Goal: Find contact information: Find contact information

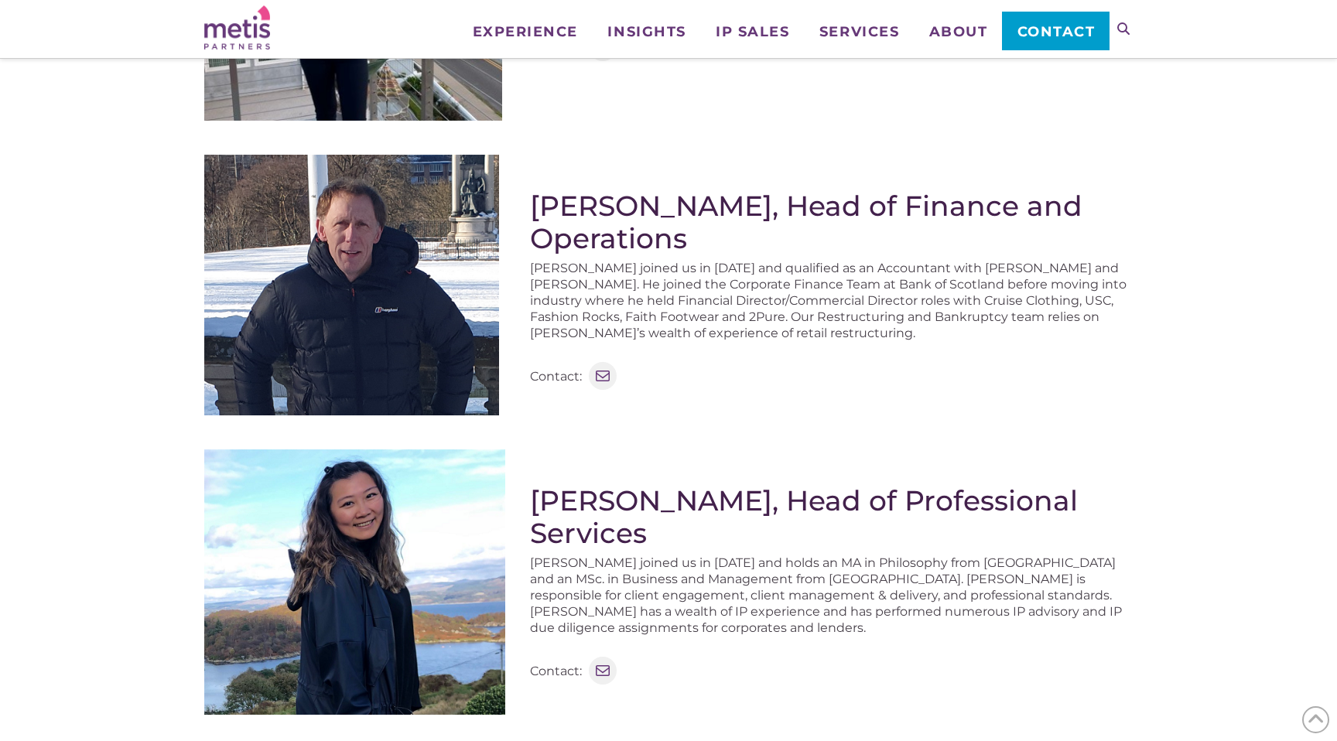
scroll to position [983, 0]
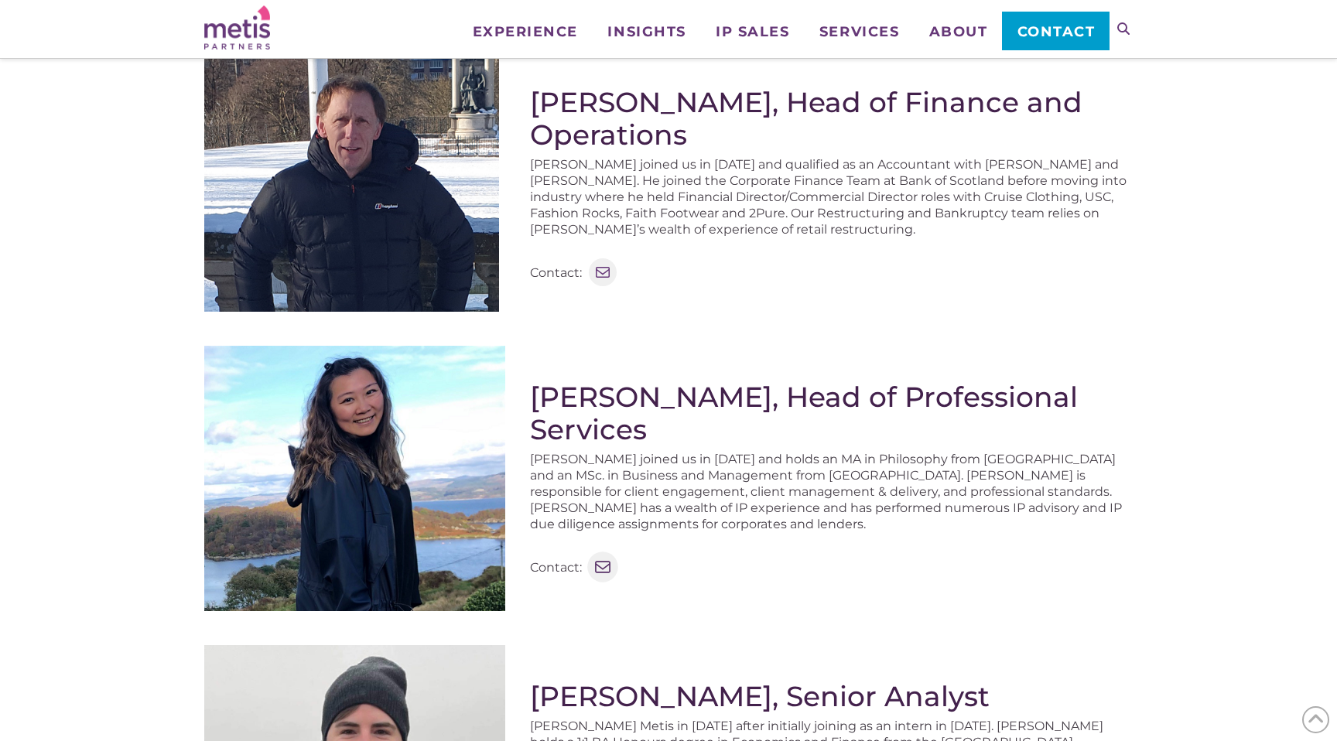
click at [604, 561] on icon at bounding box center [602, 567] width 15 height 12
click at [604, 557] on icon at bounding box center [603, 567] width 20 height 20
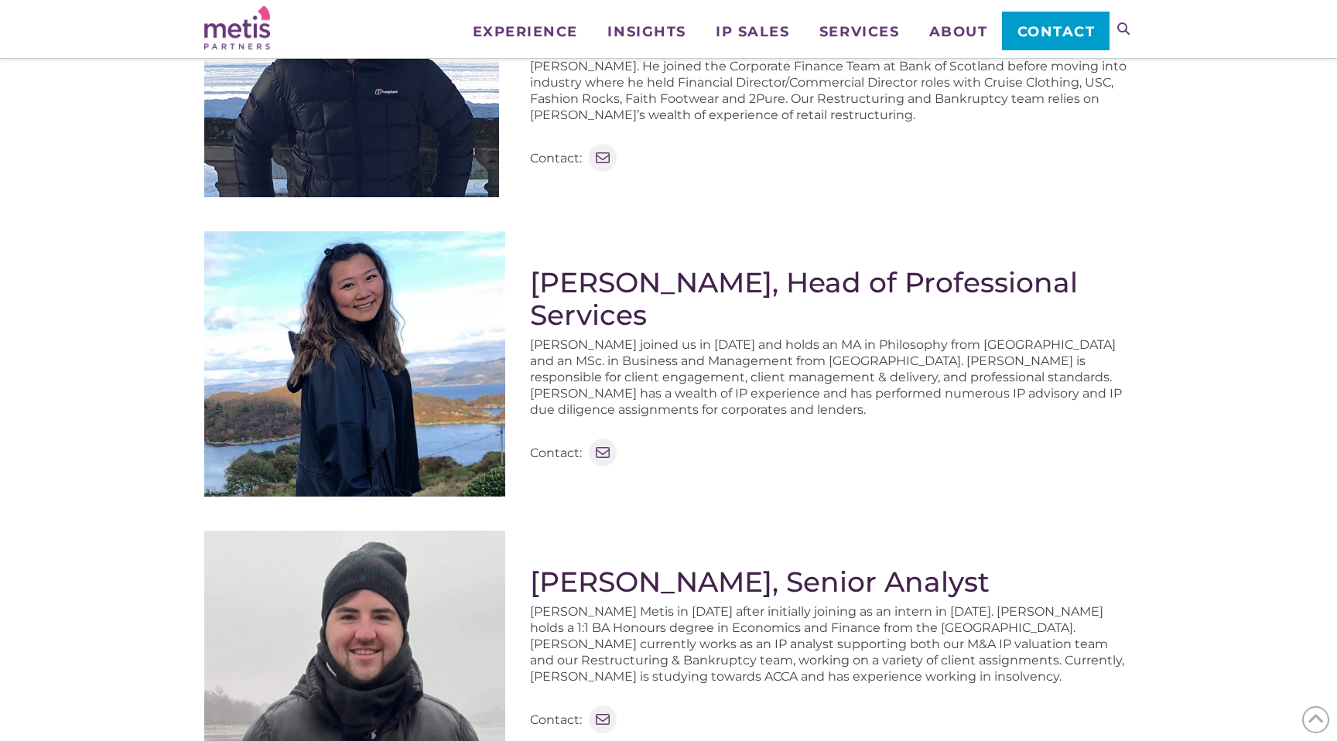
scroll to position [1096, 0]
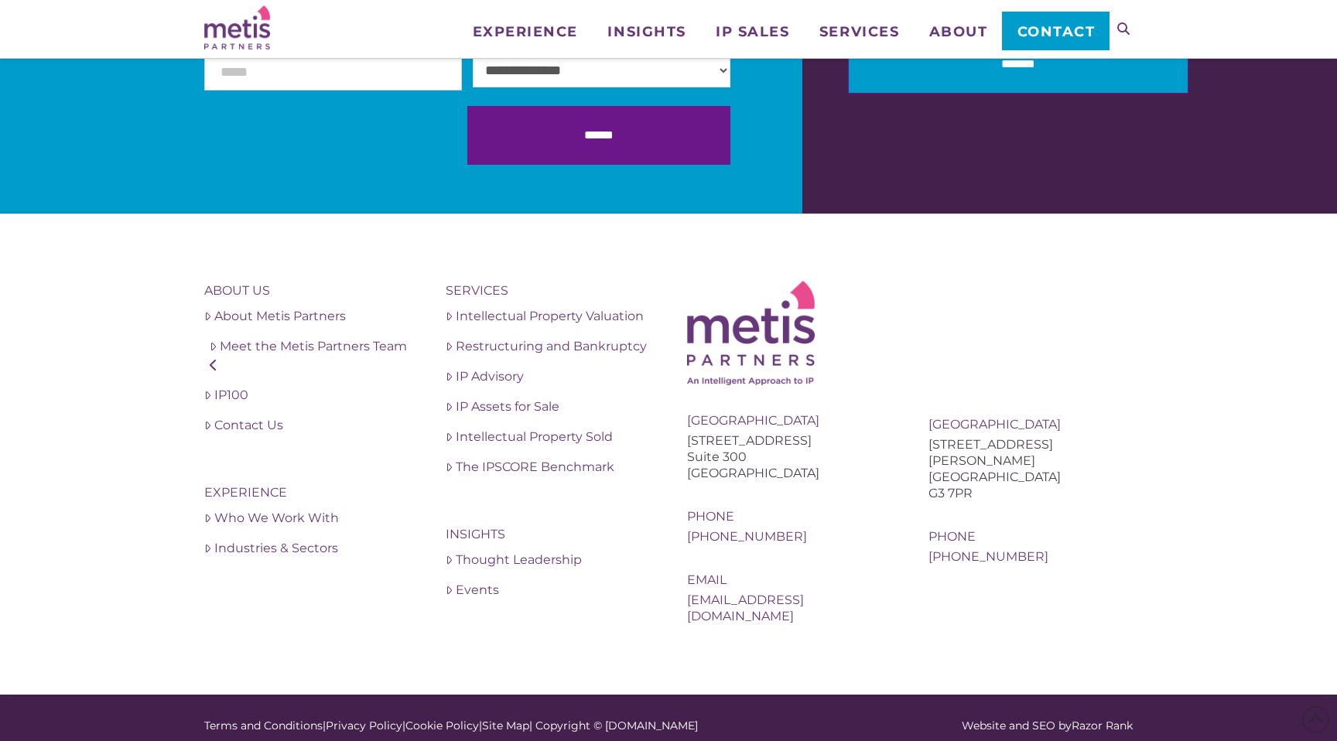
scroll to position [3111, 0]
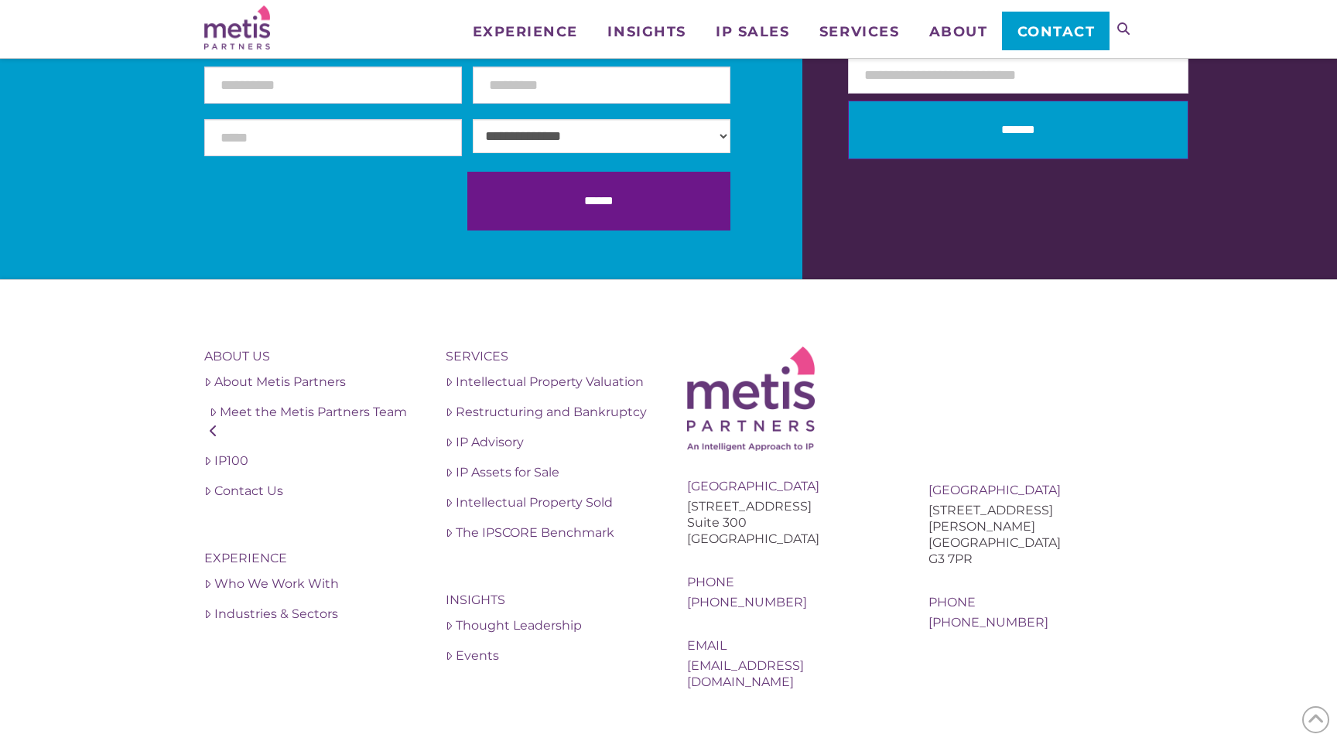
scroll to position [3111, 0]
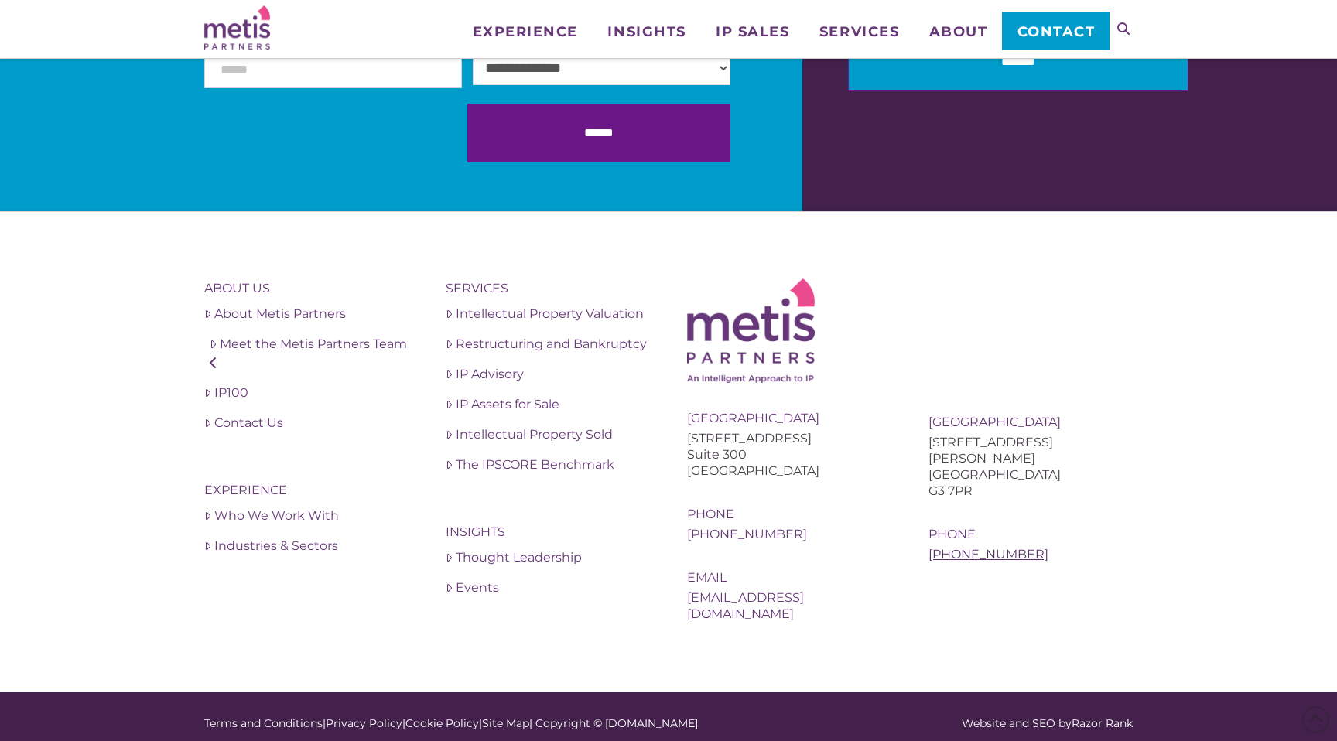
click at [1019, 547] on link "[PHONE_NUMBER]" at bounding box center [989, 554] width 120 height 15
